Goal: Transaction & Acquisition: Purchase product/service

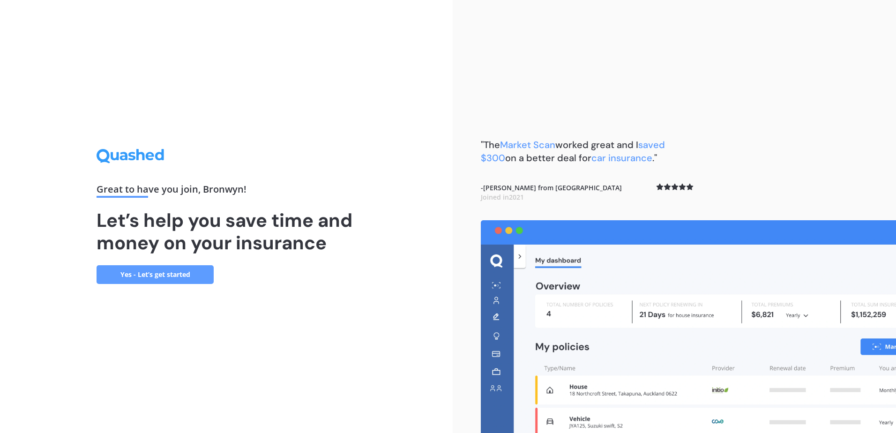
click at [166, 275] on link "Yes - Let’s get started" at bounding box center [155, 274] width 117 height 19
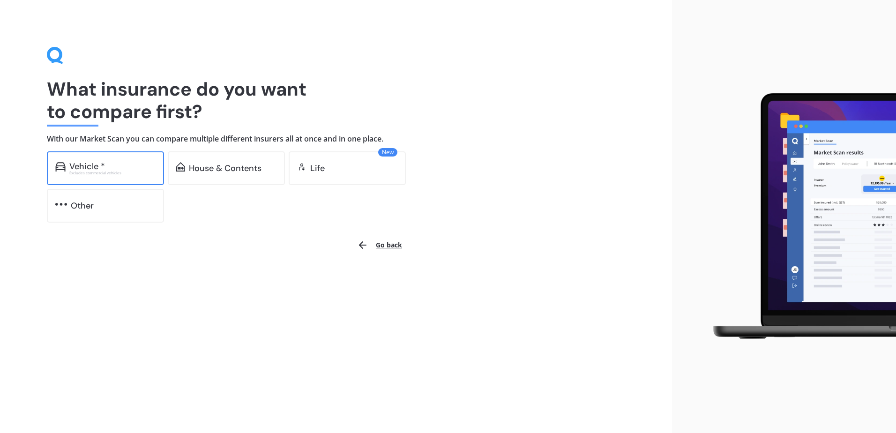
click at [123, 173] on div "Excludes commercial vehicles" at bounding box center [112, 173] width 86 height 4
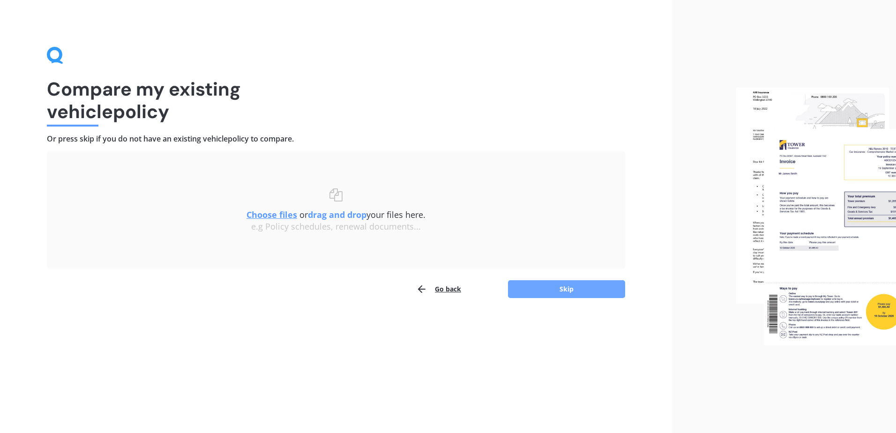
click at [581, 290] on button "Skip" at bounding box center [566, 289] width 117 height 18
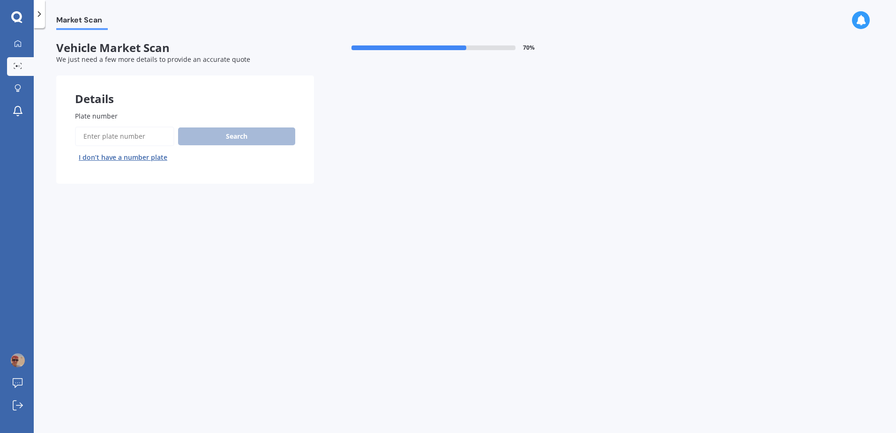
click at [115, 133] on input "Plate number" at bounding box center [124, 136] width 99 height 20
type input "QTA698"
click at [249, 135] on button "Search" at bounding box center [236, 136] width 117 height 18
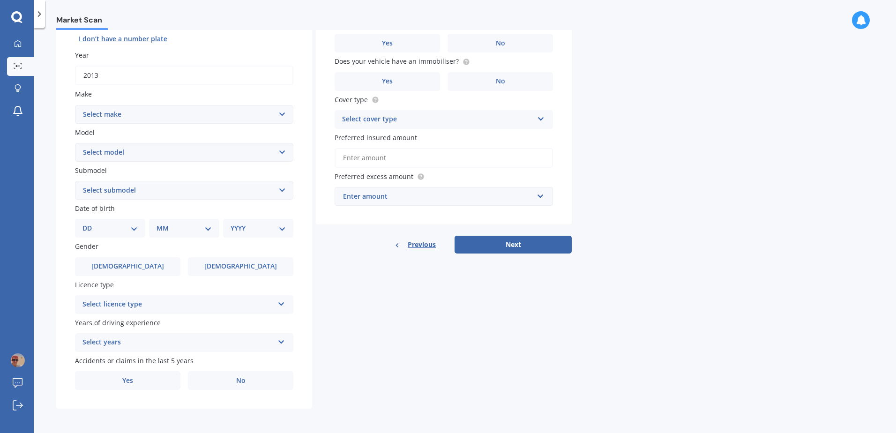
scroll to position [25, 0]
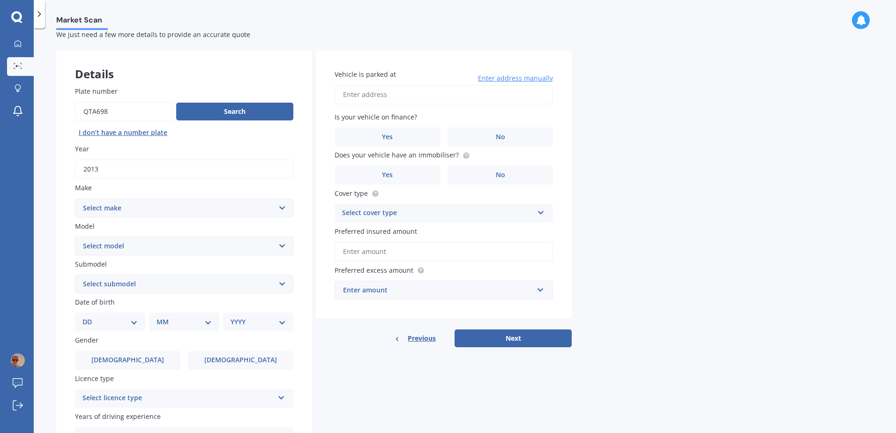
click at [120, 208] on select "Select make AC ALFA ROMEO ASTON MARTIN AUDI AUSTIN BEDFORD Bentley BMW BYD CADI…" at bounding box center [184, 208] width 218 height 19
select select "MERCEDES BENZ"
click at [75, 199] on select "Select make AC ALFA ROMEO ASTON MARTIN AUDI AUSTIN BEDFORD Bentley BMW BYD CADI…" at bounding box center [184, 208] width 218 height 19
click at [119, 248] on select "Select model 190 200 220 230 240 250 260 280 300 320 350 380 400 420 450 500 55…" at bounding box center [184, 246] width 218 height 19
click at [75, 237] on select "Select model 190 200 220 230 240 250 260 280 300 320 350 380 400 420 450 500 55…" at bounding box center [184, 246] width 218 height 19
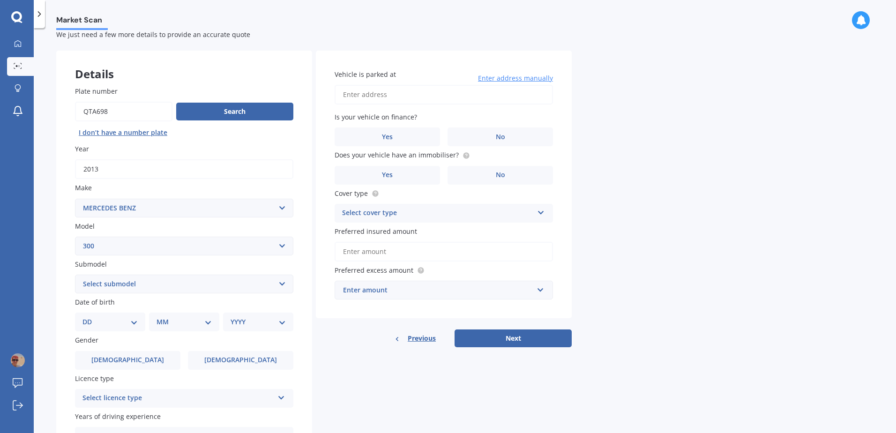
click at [127, 245] on select "Select model 190 200 220 230 240 250 260 280 300 320 350 380 400 420 450 500 55…" at bounding box center [184, 246] width 218 height 19
select select "380"
click at [75, 237] on select "Select model 190 200 220 230 240 250 260 280 300 320 350 380 400 420 450 500 55…" at bounding box center [184, 246] width 218 height 19
click at [131, 285] on select "Select submodel SE SEC SEL SL" at bounding box center [184, 284] width 218 height 19
click at [142, 259] on label "Submodel" at bounding box center [182, 264] width 215 height 10
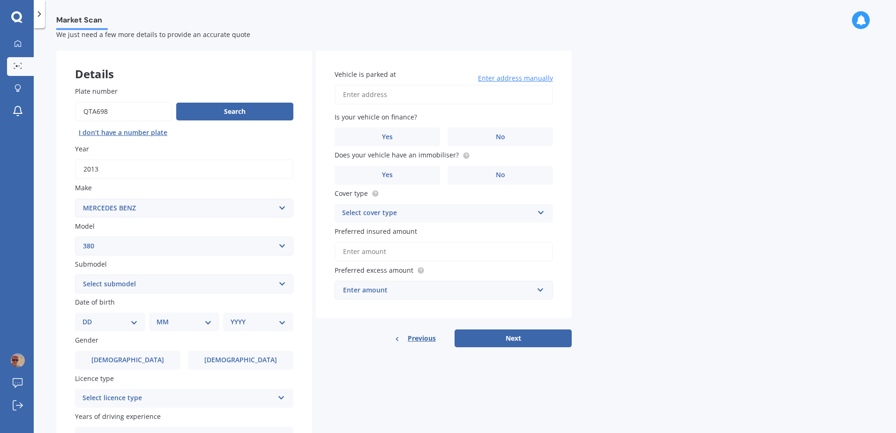
click at [142, 275] on select "Select submodel SE SEC SEL SL" at bounding box center [184, 284] width 218 height 19
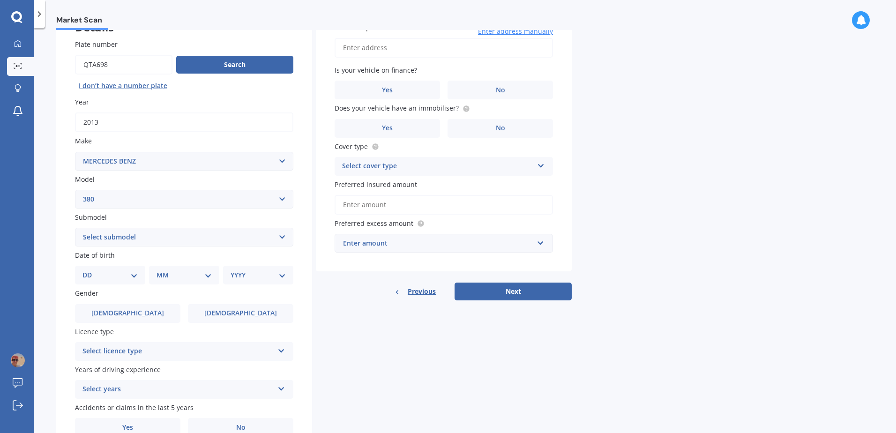
scroll to position [119, 0]
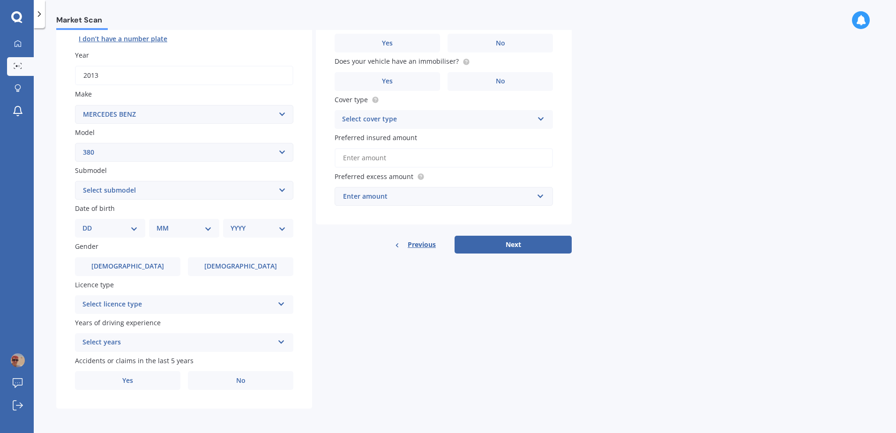
click at [129, 221] on div "DD 01 02 03 04 05 06 07 08 09 10 11 12 13 14 15 16 17 18 19 20 21 22 23 24 25 2…" at bounding box center [110, 228] width 70 height 19
click at [132, 230] on select "DD 01 02 03 04 05 06 07 08 09 10 11 12 13 14 15 16 17 18 19 20 21 22 23 24 25 2…" at bounding box center [109, 228] width 55 height 10
select select "28"
click at [90, 223] on select "DD 01 02 03 04 05 06 07 08 09 10 11 12 13 14 15 16 17 18 19 20 21 22 23 24 25 2…" at bounding box center [109, 228] width 55 height 10
click at [179, 227] on select "MM 01 02 03 04 05 06 07 08 09 10 11 12" at bounding box center [186, 228] width 52 height 10
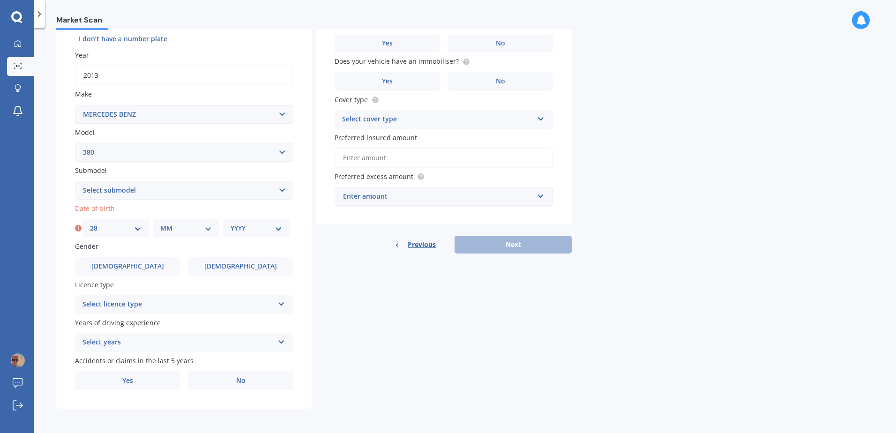
select select "02"
click at [160, 223] on select "MM 01 02 03 04 05 06 07 08 09 10 11 12" at bounding box center [186, 228] width 52 height 10
click at [251, 230] on select "YYYY 2025 2024 2023 2022 2021 2020 2019 2018 2017 2016 2015 2014 2013 2012 2011…" at bounding box center [256, 228] width 52 height 10
select select "1978"
click at [230, 223] on select "YYYY 2025 2024 2023 2022 2021 2020 2019 2018 2017 2016 2015 2014 2013 2012 2011…" at bounding box center [256, 228] width 52 height 10
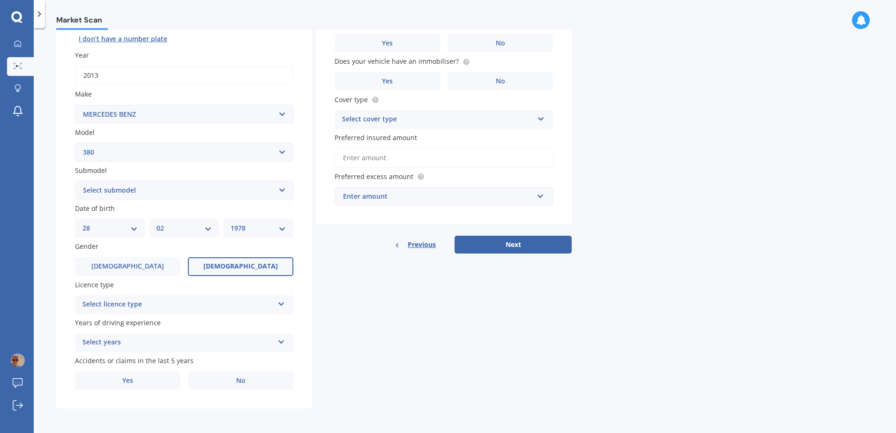
click at [222, 265] on label "Female" at bounding box center [240, 266] width 105 height 19
click at [0, 0] on input "Female" at bounding box center [0, 0] width 0 height 0
click at [177, 302] on div "Select licence type" at bounding box center [177, 304] width 191 height 11
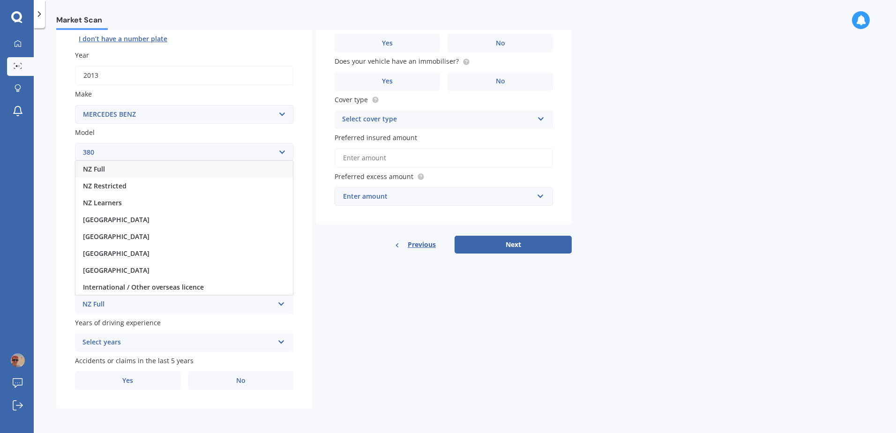
click at [106, 167] on div "NZ Full" at bounding box center [183, 169] width 217 height 17
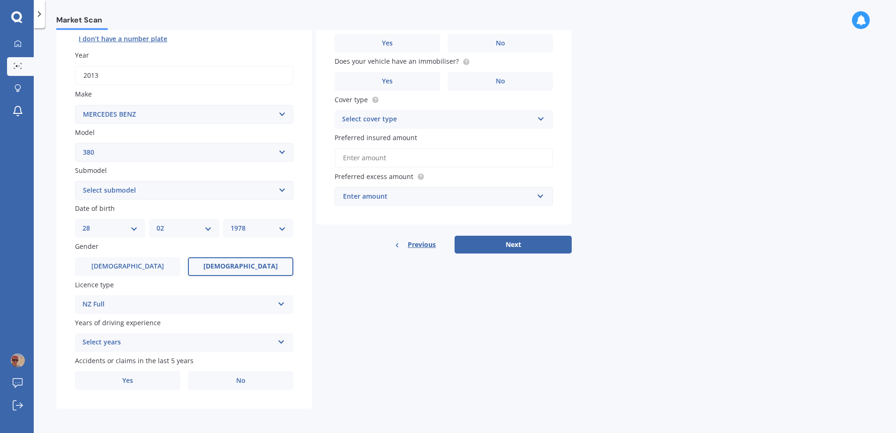
click at [128, 342] on div "Select years" at bounding box center [177, 342] width 191 height 11
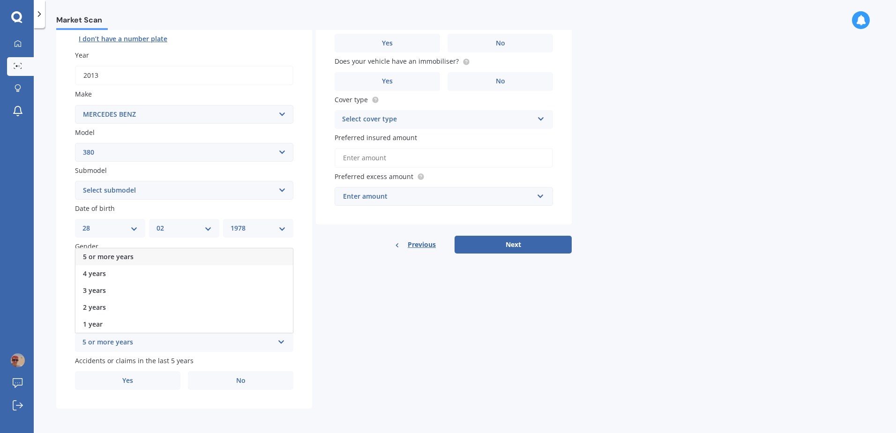
click at [113, 257] on span "5 or more years" at bounding box center [108, 256] width 51 height 9
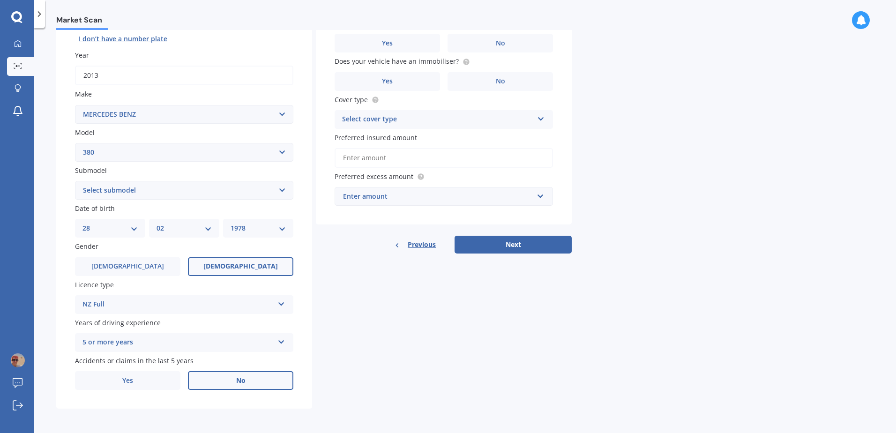
click at [231, 381] on label "No" at bounding box center [240, 380] width 105 height 19
click at [0, 0] on input "No" at bounding box center [0, 0] width 0 height 0
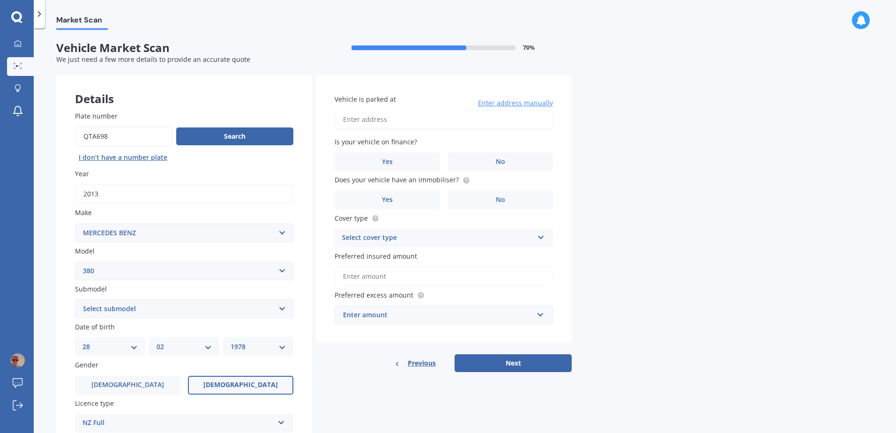
click at [393, 122] on input "Vehicle is parked at" at bounding box center [444, 120] width 218 height 20
type input "11 Tete Street, Sunnybrook, Rotorua 3015 3015, New Zealand"
click at [392, 161] on span "Yes" at bounding box center [387, 162] width 11 height 8
click at [0, 0] on input "Yes" at bounding box center [0, 0] width 0 height 0
click at [494, 197] on label "No" at bounding box center [499, 200] width 105 height 19
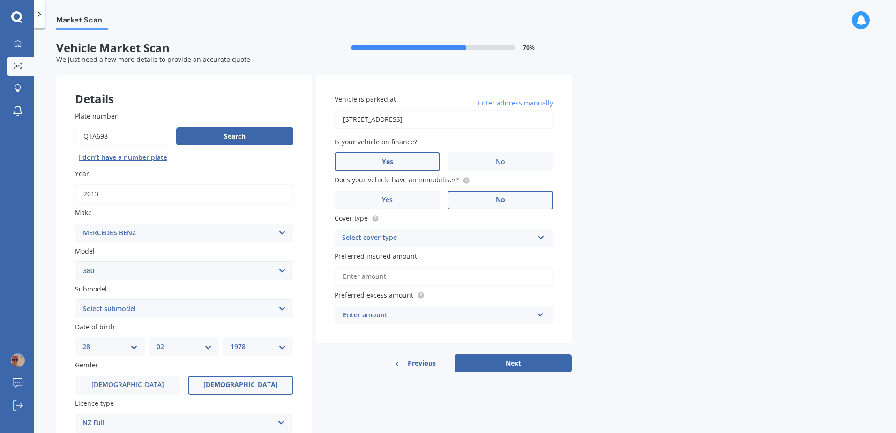
click at [0, 0] on input "No" at bounding box center [0, 0] width 0 height 0
click at [472, 227] on div "Cover type Select cover type Comprehensive Third Party, Fire & Theft Third Party" at bounding box center [444, 230] width 218 height 34
click at [464, 243] on div "Select cover type" at bounding box center [437, 237] width 191 height 11
click at [366, 256] on span "Comprehensive" at bounding box center [367, 256] width 50 height 9
click at [365, 273] on input "Preferred insured amount" at bounding box center [444, 277] width 218 height 20
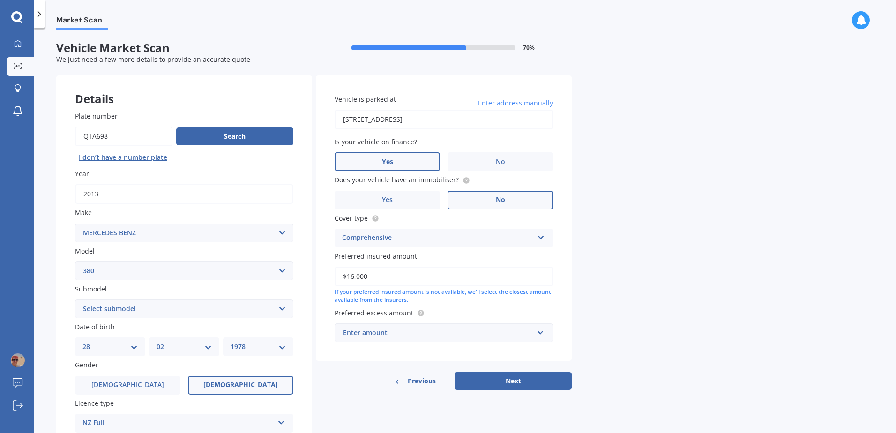
type input "$16,000"
click at [389, 335] on div "Enter amount" at bounding box center [438, 332] width 190 height 10
type input "500"
click at [617, 324] on div "Market Scan Vehicle Market Scan 70 % We just need a few more details to provide…" at bounding box center [465, 232] width 862 height 405
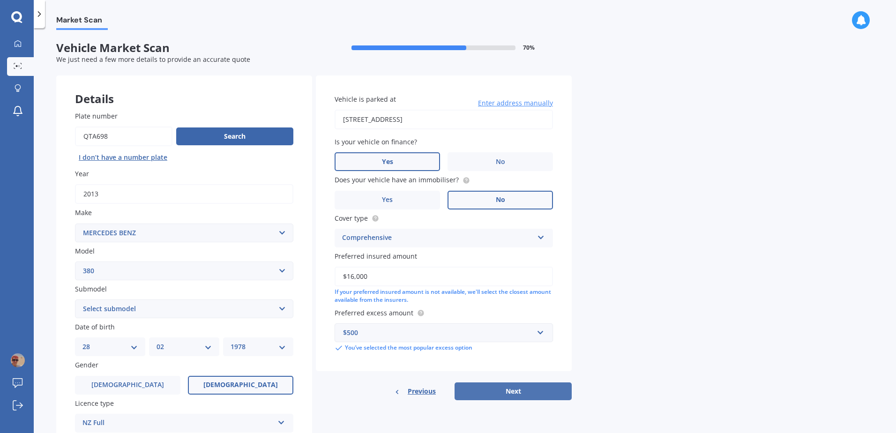
click at [522, 391] on button "Next" at bounding box center [512, 391] width 117 height 18
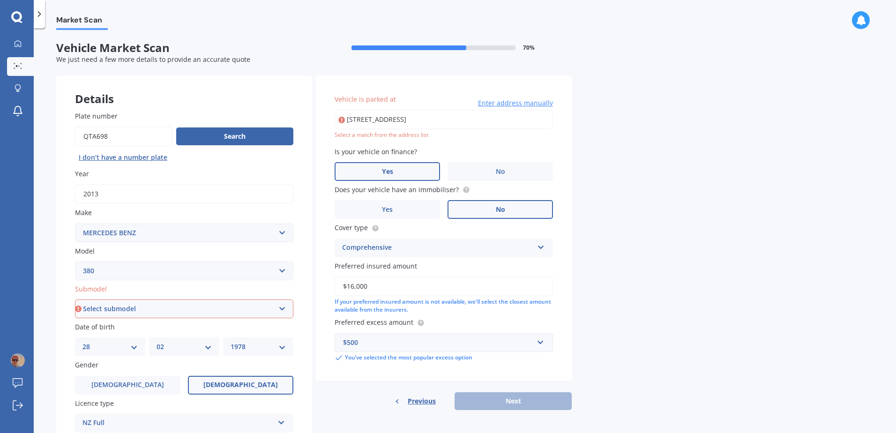
click at [281, 309] on select "Select submodel SE SEC SEL SL" at bounding box center [184, 308] width 218 height 19
click at [144, 268] on select "Select model 190 200 220 230 240 250 260 280 300 320 350 380 400 420 450 500 55…" at bounding box center [184, 270] width 218 height 19
select select "A180"
click at [75, 261] on select "Select model 190 200 220 230 240 250 260 280 300 320 350 380 400 420 450 500 55…" at bounding box center [184, 270] width 218 height 19
click at [180, 305] on select "Select submodel (All) Petrol Turbo" at bounding box center [184, 308] width 218 height 19
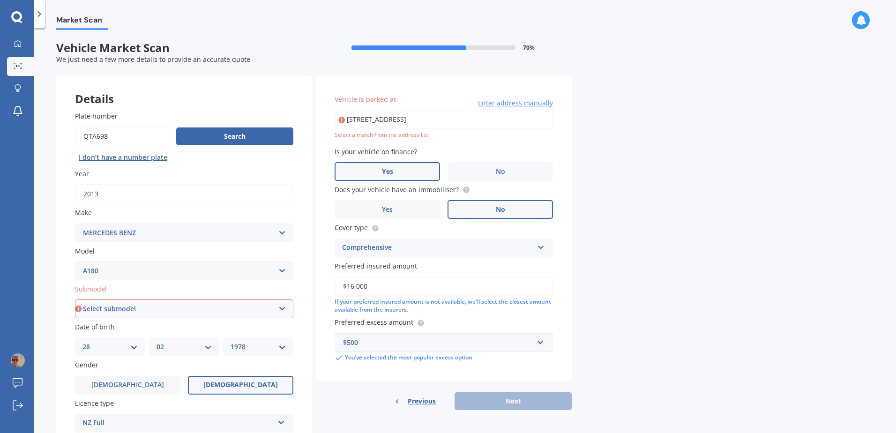
select select "(ALL)"
click at [75, 299] on select "Select submodel (All) Petrol Turbo" at bounding box center [184, 308] width 218 height 19
click at [542, 118] on input "11 Tete Street, Sunnybrook, Rotorua 3015 3015, New Zealand" at bounding box center [444, 120] width 218 height 20
drag, startPoint x: 542, startPoint y: 118, endPoint x: 254, endPoint y: 131, distance: 288.0
click at [254, 131] on div "Details Plate number Search I don’t have a number plate Year 2013 Make Select m…" at bounding box center [313, 301] width 515 height 452
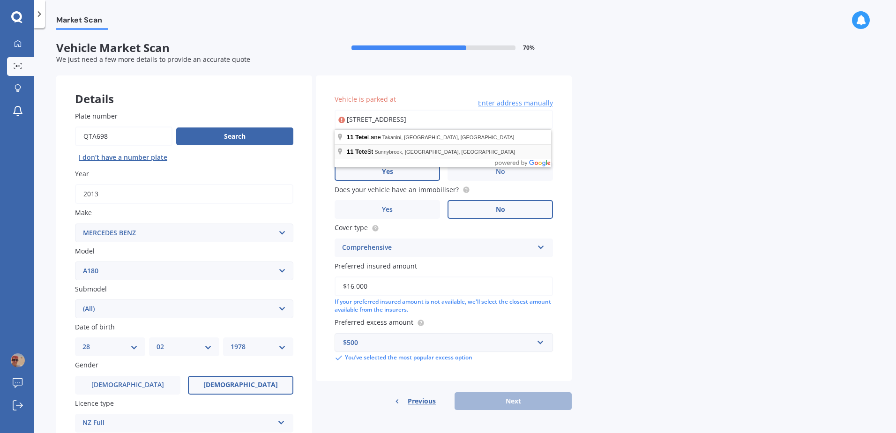
type input "11 Tete Street, Sunnybrook, Rotorua 3015"
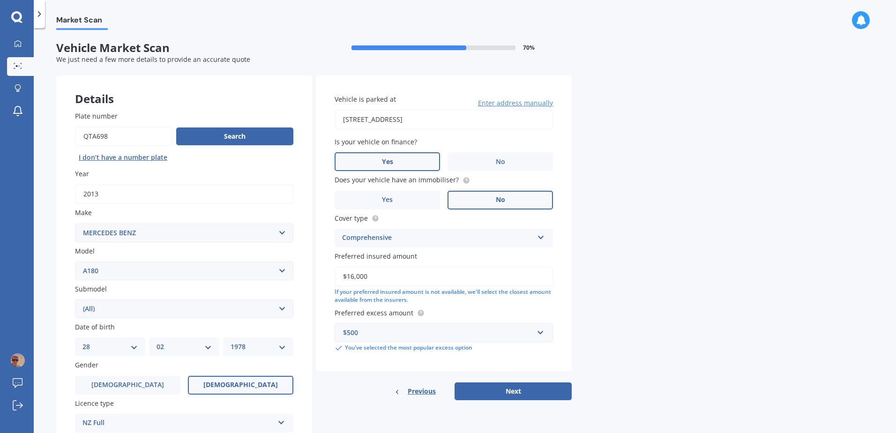
scroll to position [119, 0]
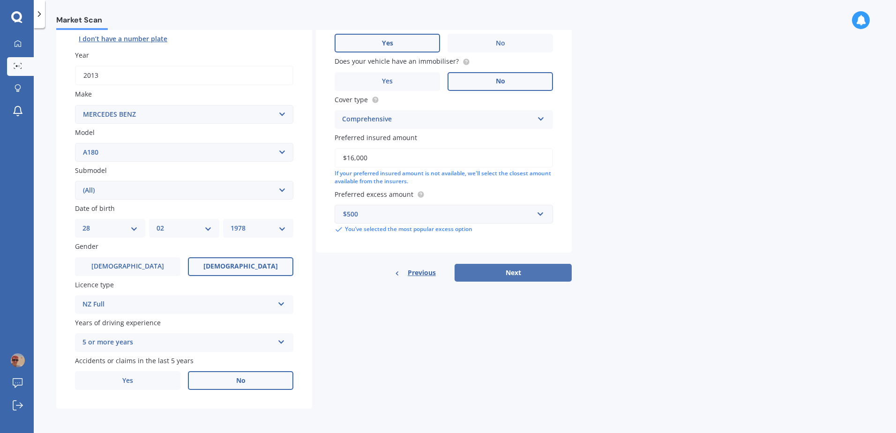
click at [525, 275] on button "Next" at bounding box center [512, 273] width 117 height 18
select select "28"
select select "02"
select select "1978"
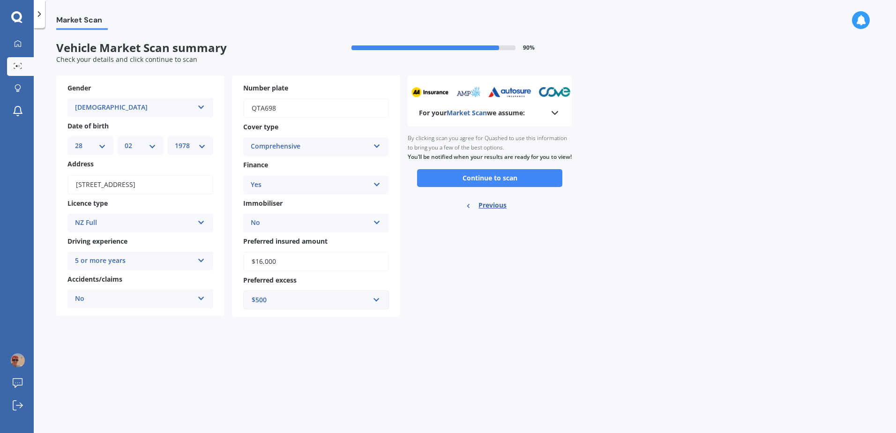
scroll to position [0, 0]
click at [507, 184] on button "Continue to scan" at bounding box center [489, 178] width 145 height 18
